Goal: Transaction & Acquisition: Purchase product/service

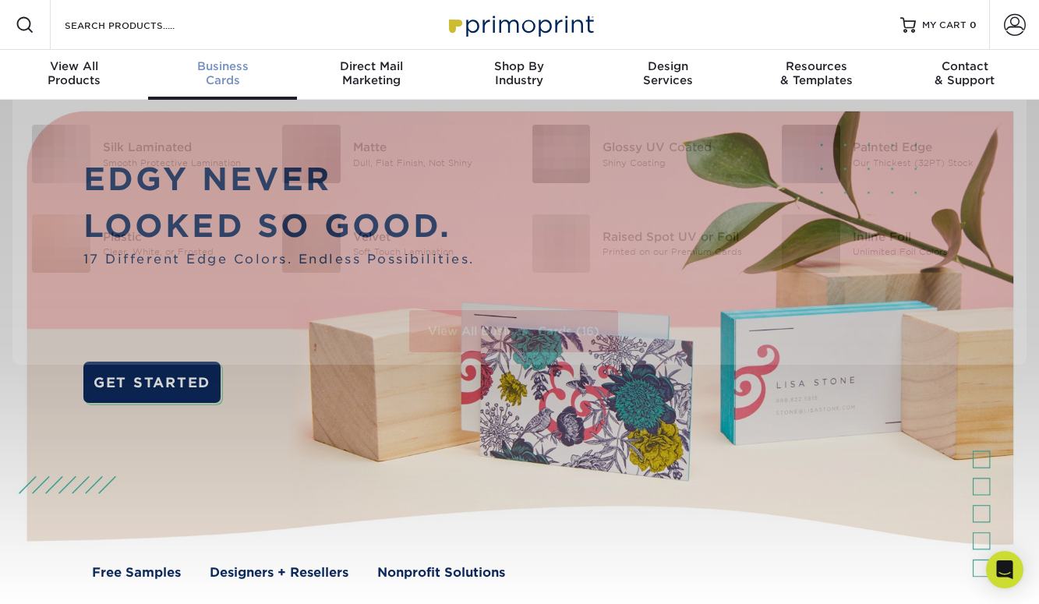
click at [227, 71] on span "Business" at bounding box center [222, 66] width 148 height 14
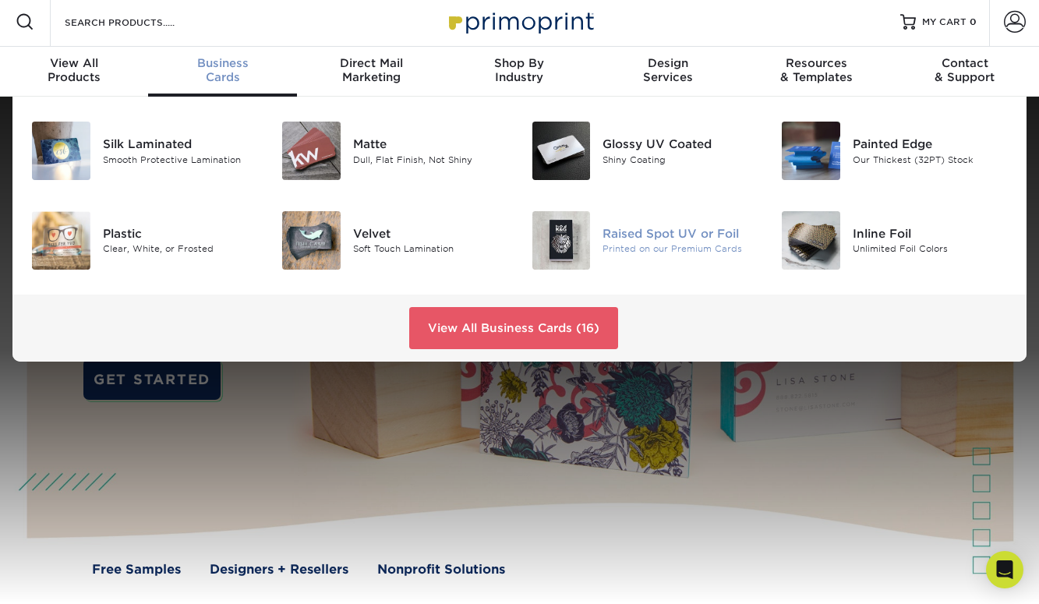
scroll to position [6, 0]
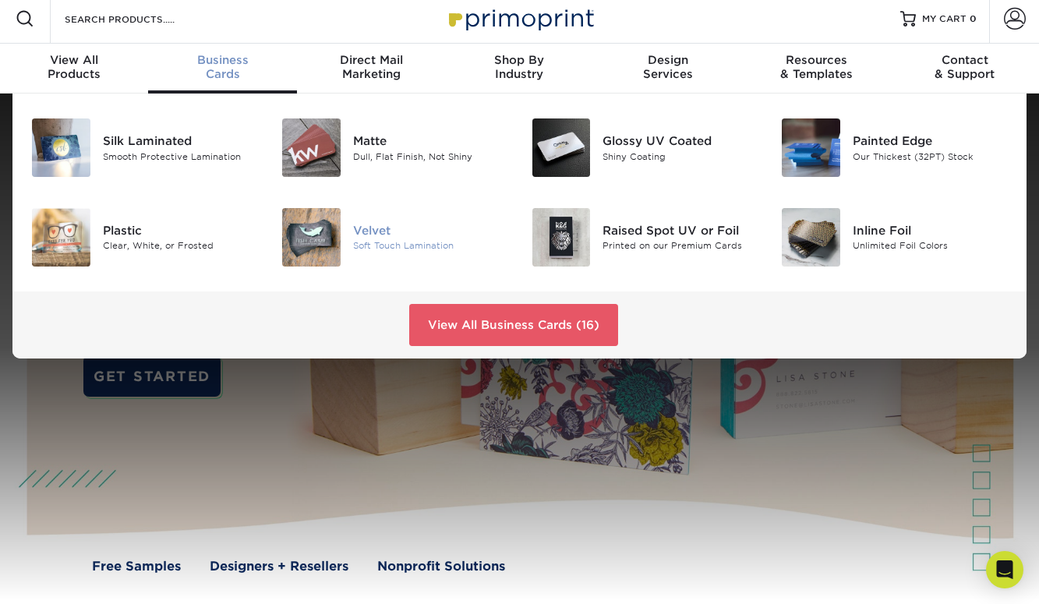
click at [318, 247] on img at bounding box center [311, 237] width 58 height 58
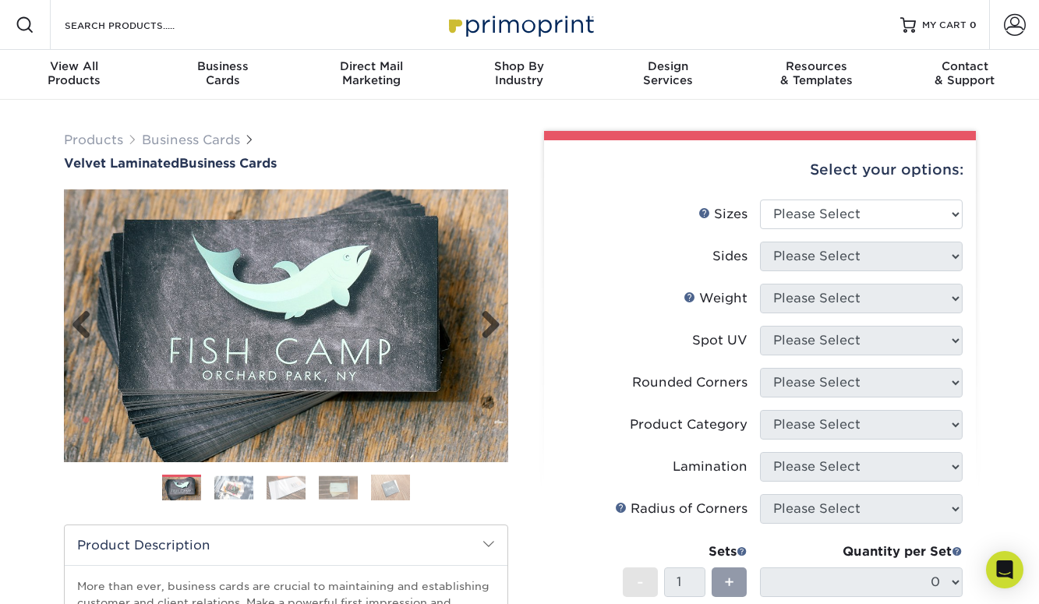
scroll to position [65, 0]
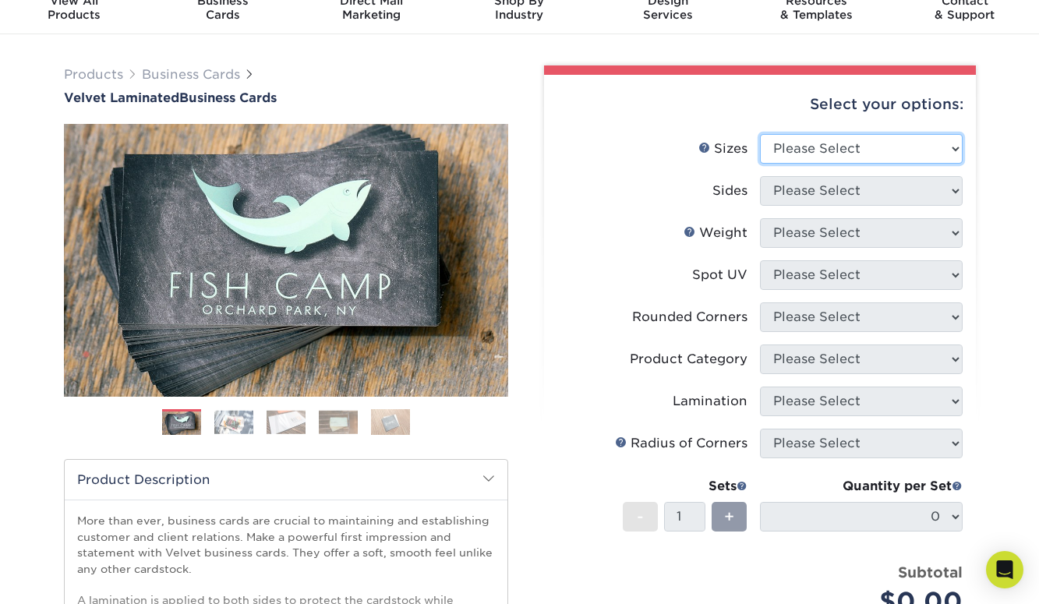
select select "2.00x3.50"
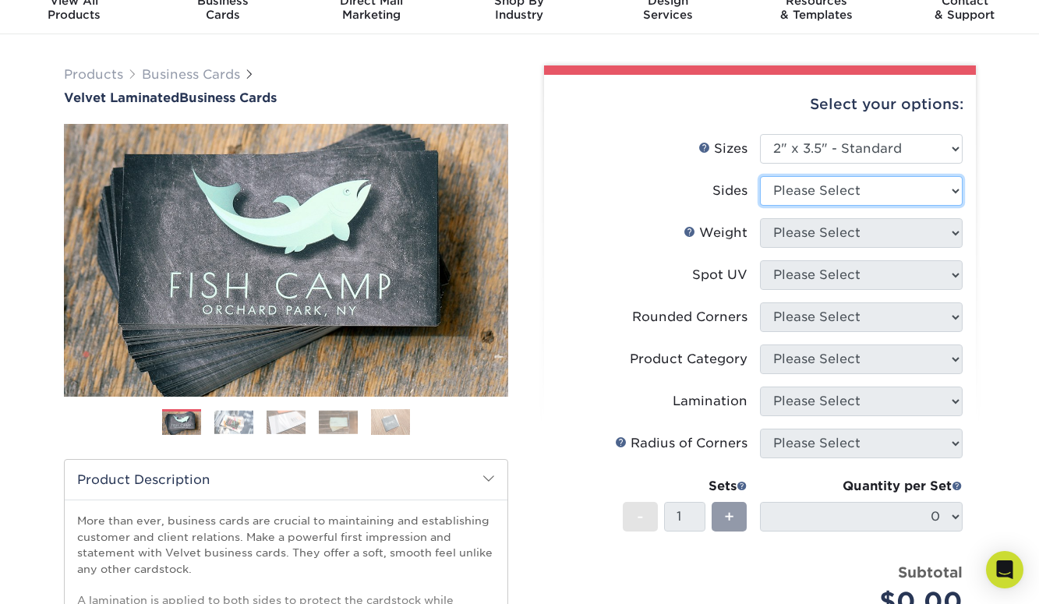
select select "13abbda7-1d64-4f25-8bb2-c179b224825d"
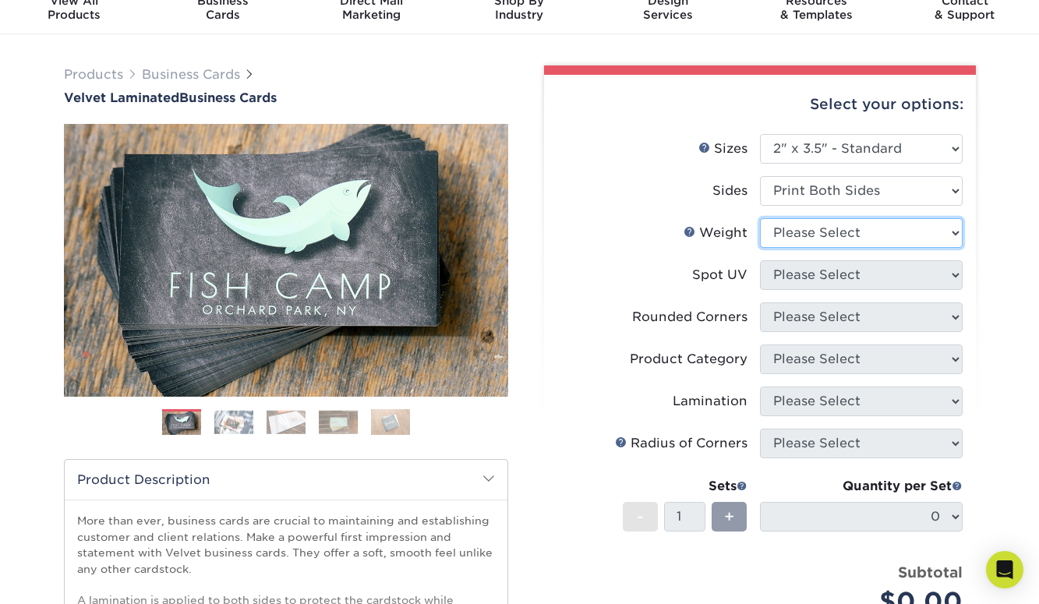
select select "16PT"
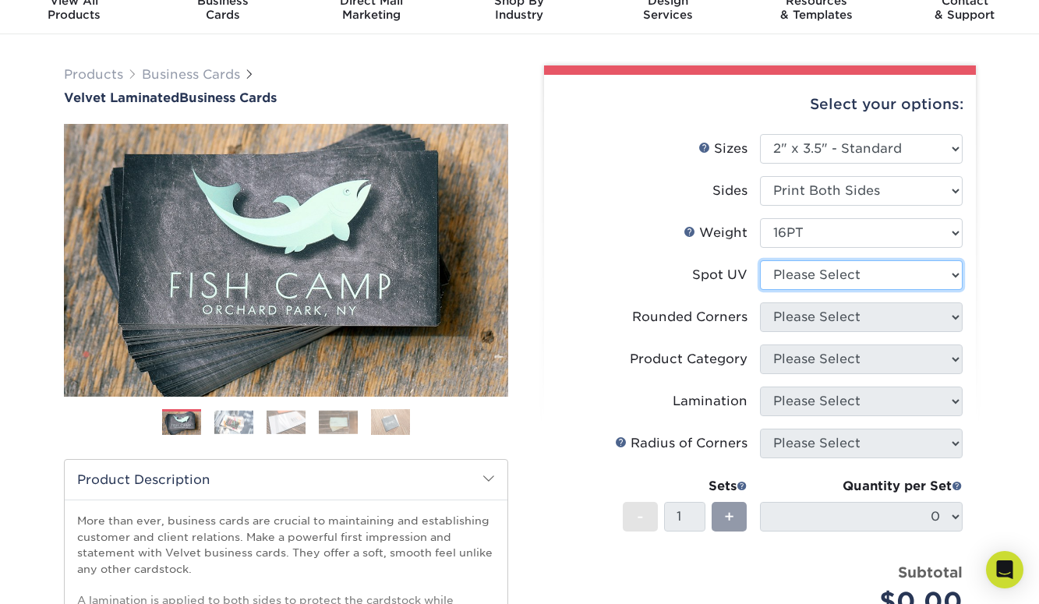
select select "0"
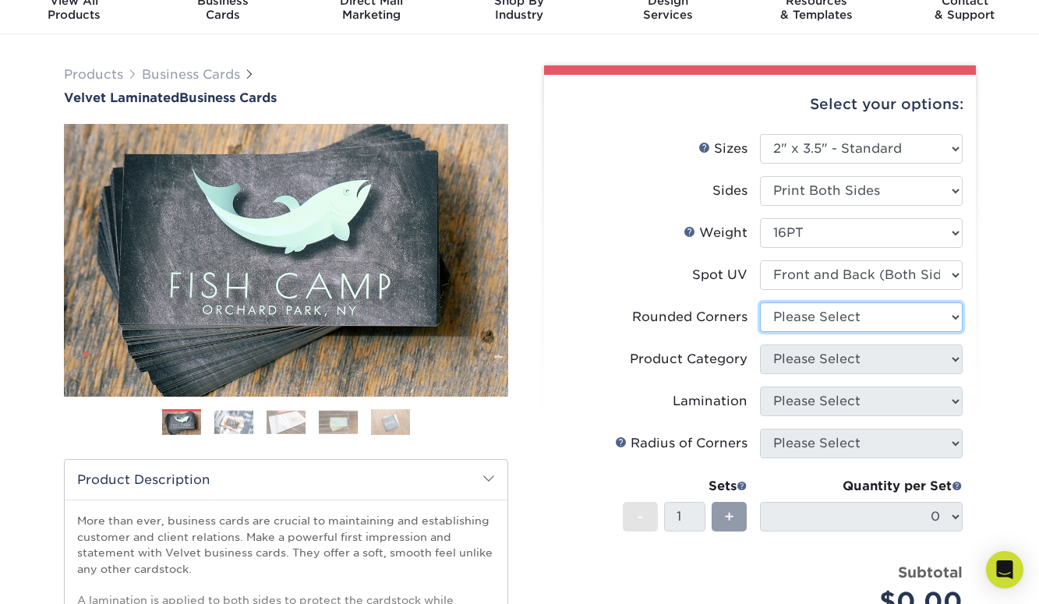
select select "7672df9e-0e0a-464d-8e1f-920c575e4da3"
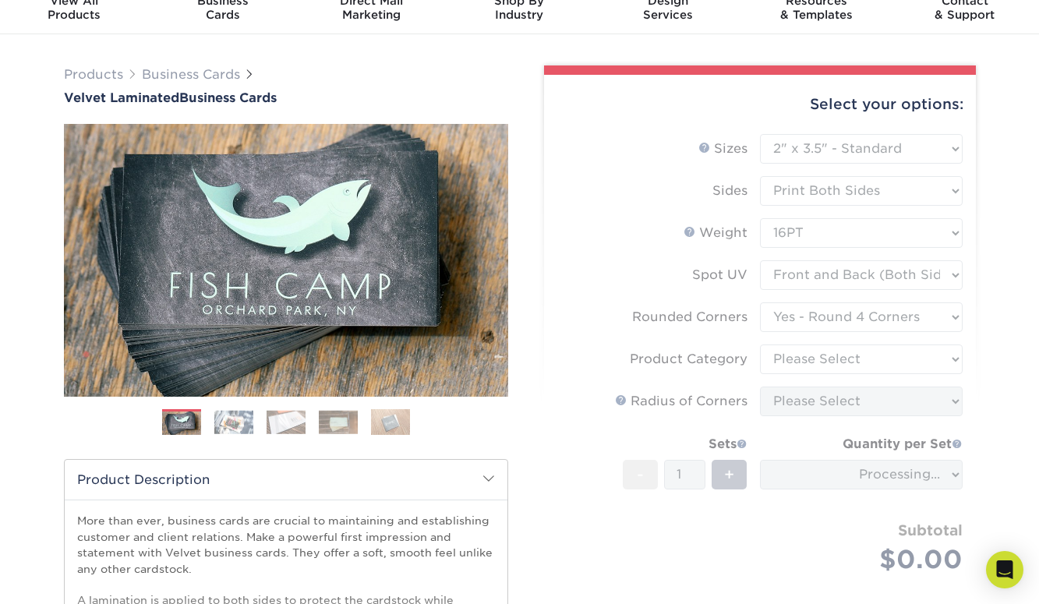
click at [865, 359] on form "Sizes Help Sizes Please Select 1.5" x 3.5" - Mini 1.75" x 3.5" - Mini 2" x 2" -…" at bounding box center [760, 372] width 407 height 476
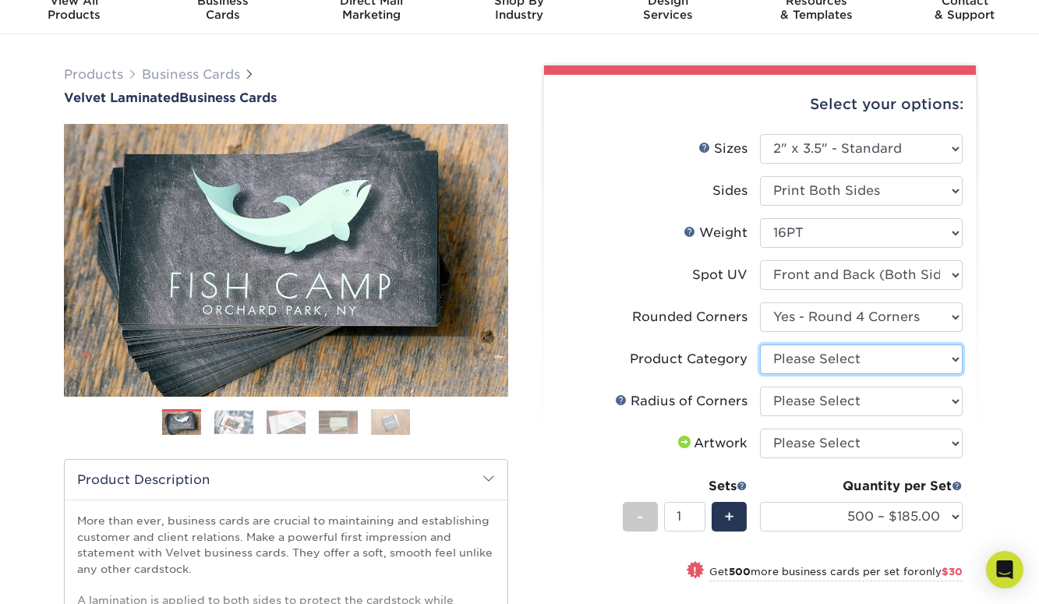
select select "3b5148f1-0588-4f88-a218-97bcfdce65c1"
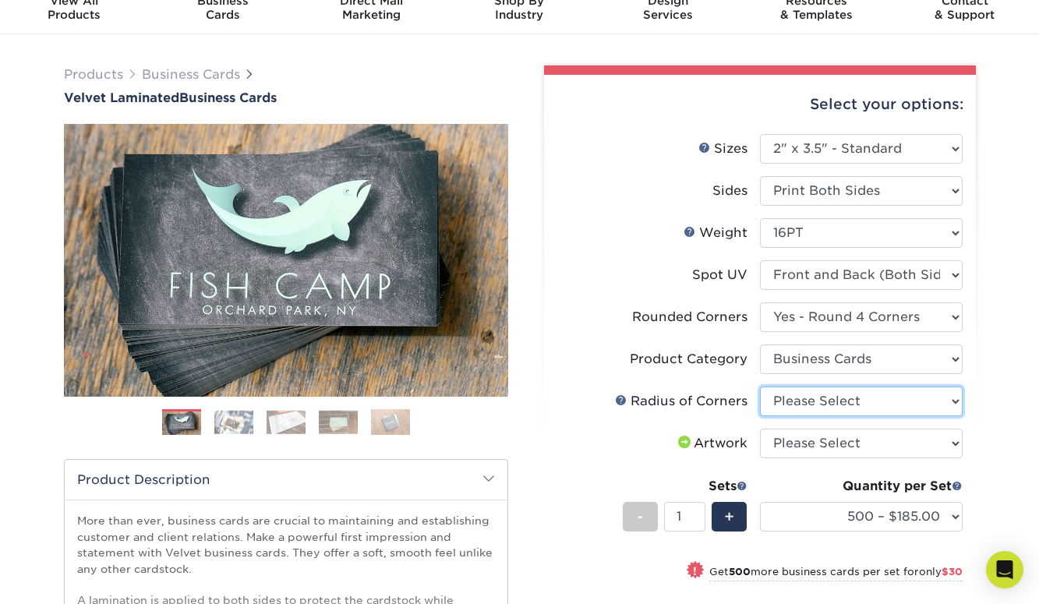
select select "589680c7-ee9a-431b-9d12-d7aeb1386a97"
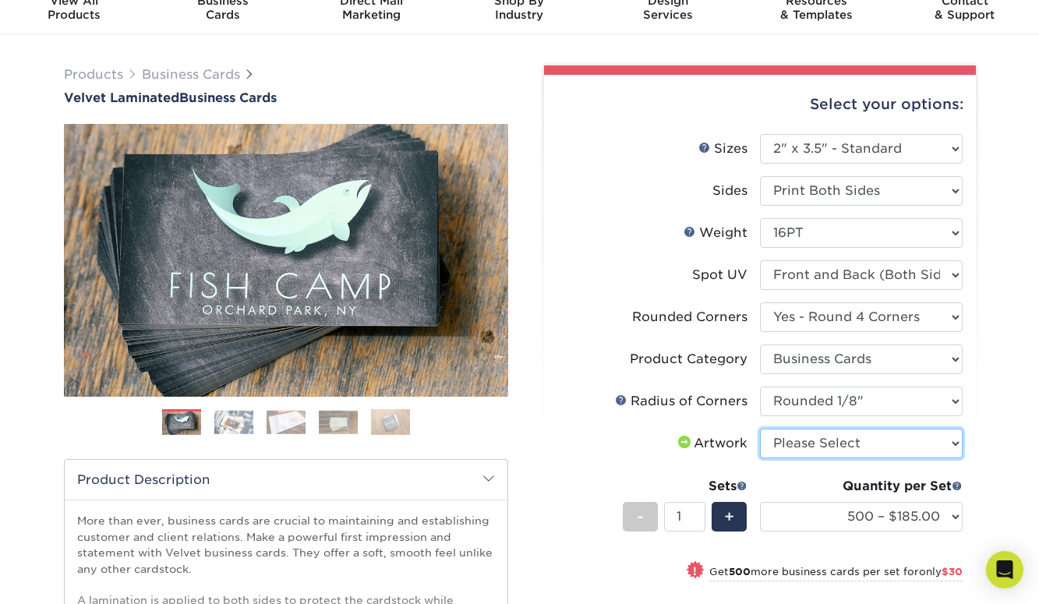
select select "upload"
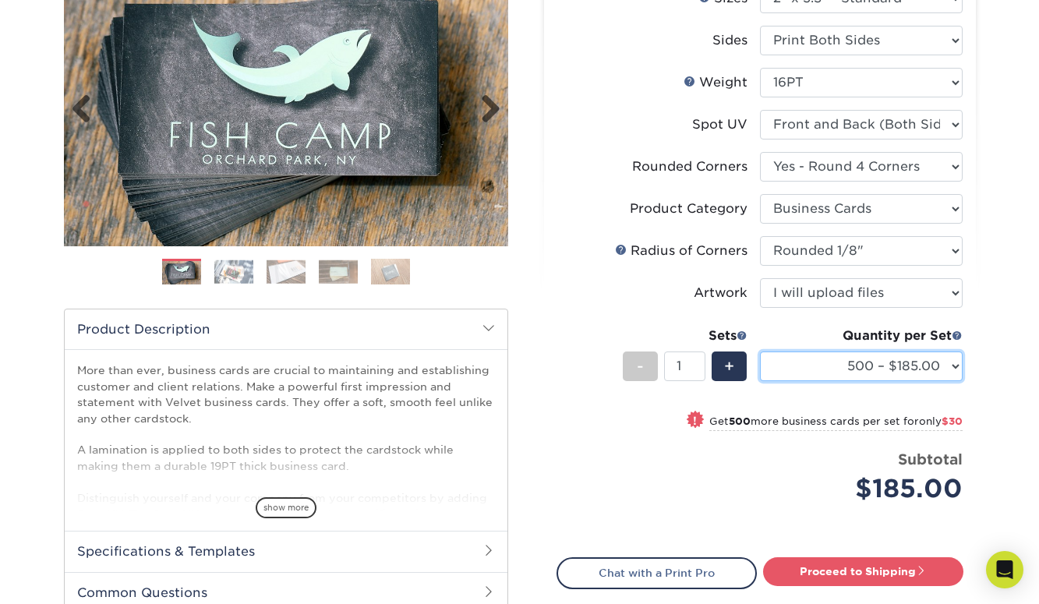
scroll to position [349, 0]
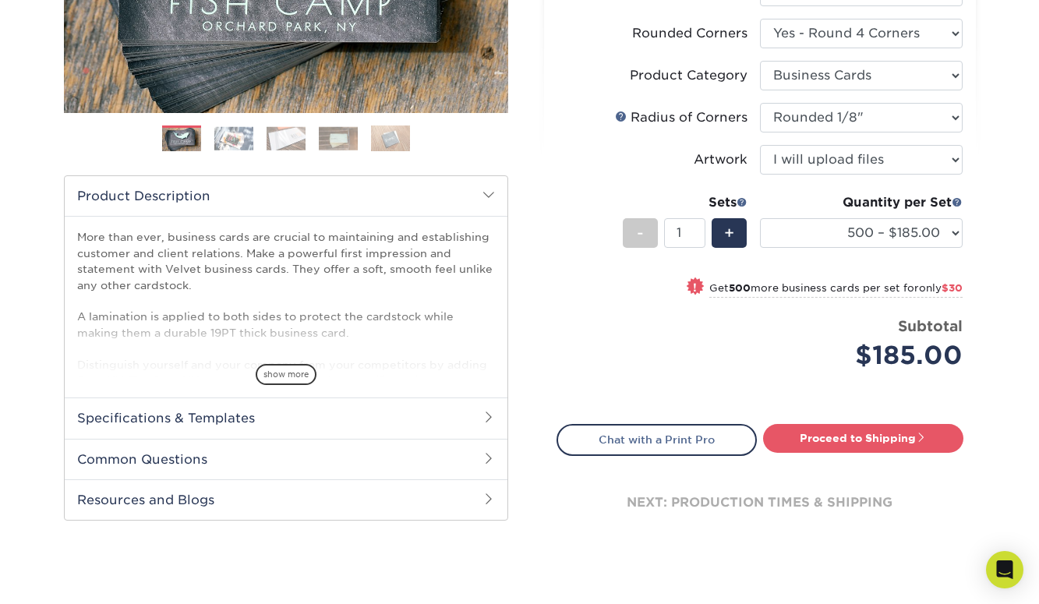
click at [203, 423] on h2 "Specifications & Templates" at bounding box center [286, 418] width 443 height 41
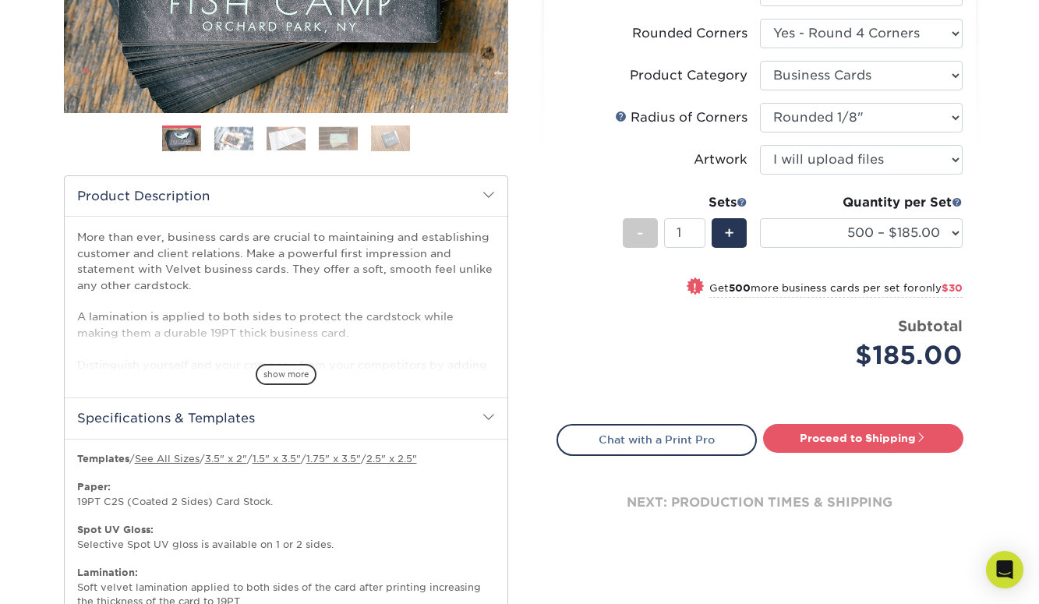
scroll to position [430, 0]
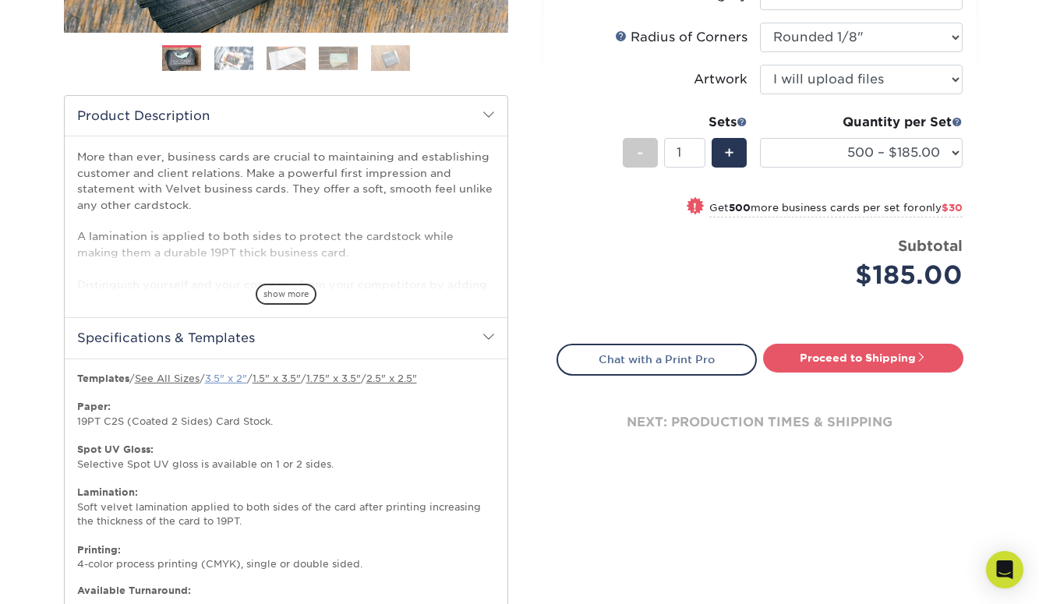
click at [239, 381] on link "3.5" x 2"" at bounding box center [226, 379] width 42 height 12
